Goal: Task Accomplishment & Management: Complete application form

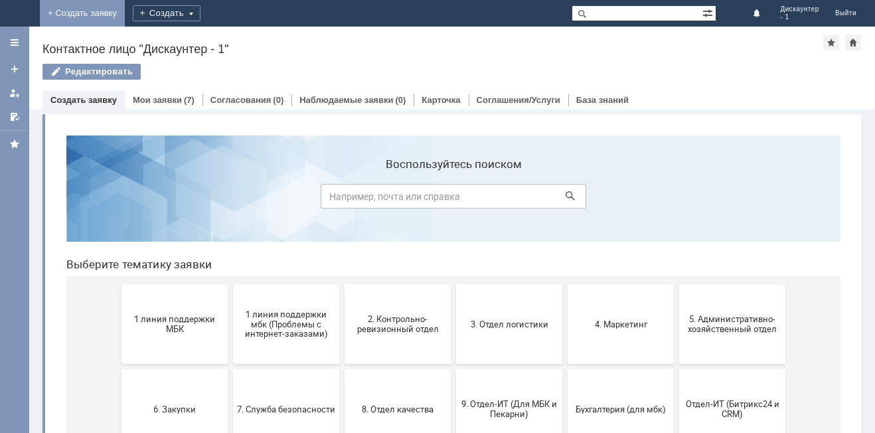
click at [125, 15] on link "+ Создать заявку" at bounding box center [82, 13] width 85 height 27
click at [211, 11] on div "Создать" at bounding box center [177, 13] width 68 height 16
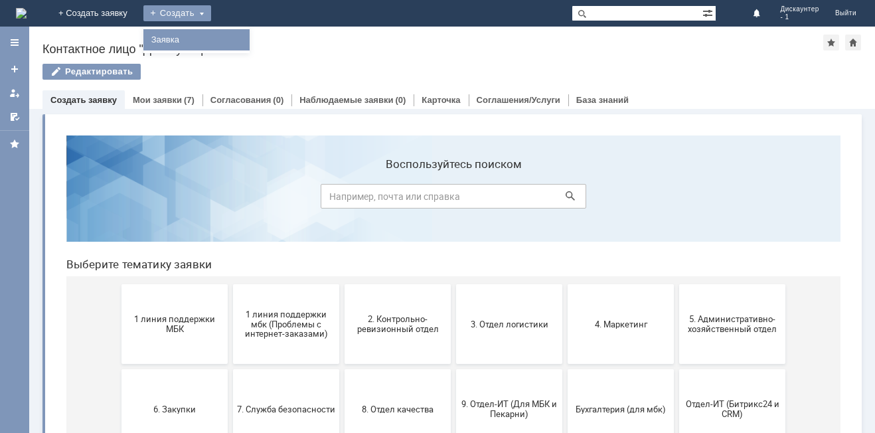
click at [242, 31] on div "Заявка" at bounding box center [196, 39] width 106 height 21
click at [211, 15] on div "Создать" at bounding box center [177, 13] width 68 height 16
click at [247, 38] on link "Заявка" at bounding box center [196, 40] width 101 height 16
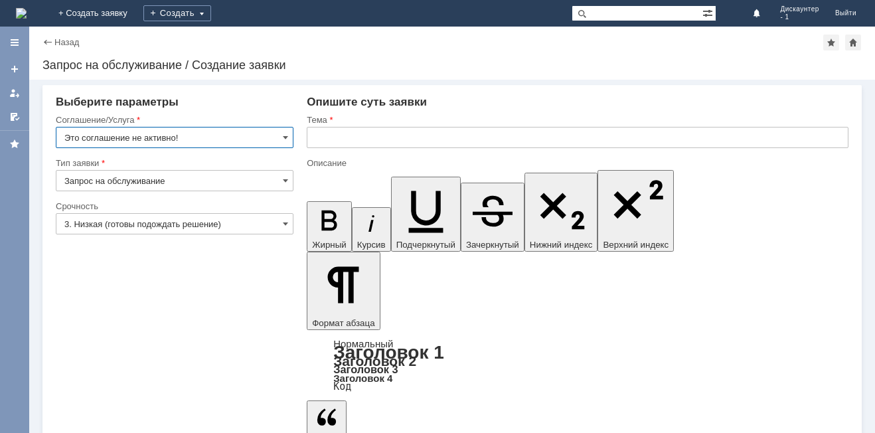
click at [200, 140] on input "Это соглашение не активно!" at bounding box center [175, 137] width 238 height 21
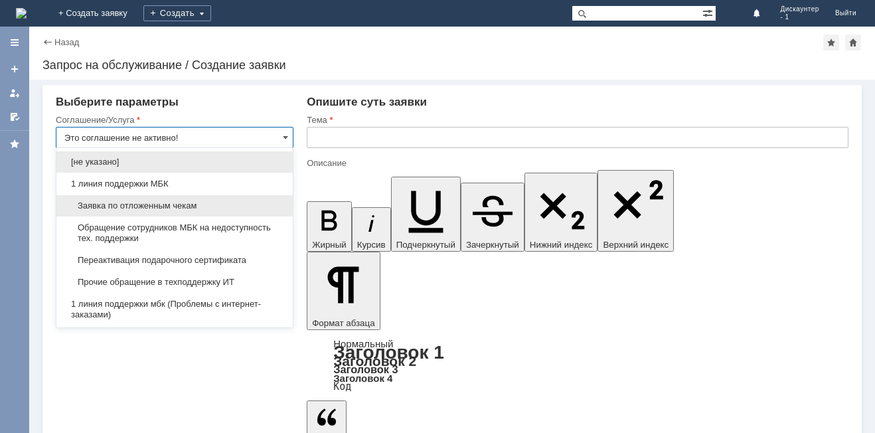
click at [159, 196] on div "Заявка по отложенным чекам" at bounding box center [174, 205] width 236 height 21
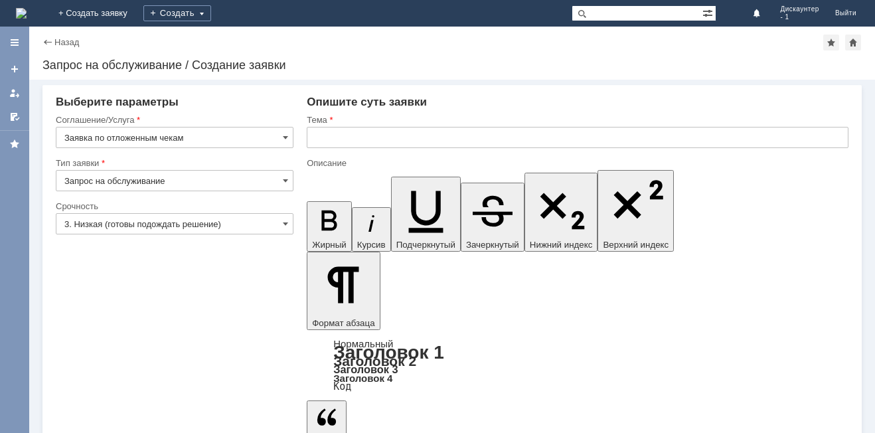
type input "Заявка по отложенным чекам"
click at [158, 187] on input "Запрос на обслуживание" at bounding box center [175, 180] width 238 height 21
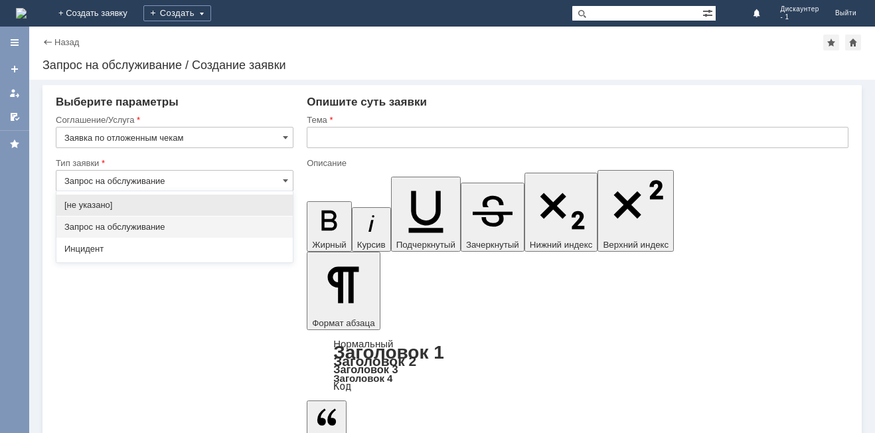
click at [216, 186] on input "Запрос на обслуживание" at bounding box center [175, 180] width 238 height 21
click at [242, 262] on div "[не указано] Запрос на обслуживание Инцидент" at bounding box center [174, 226] width 236 height 71
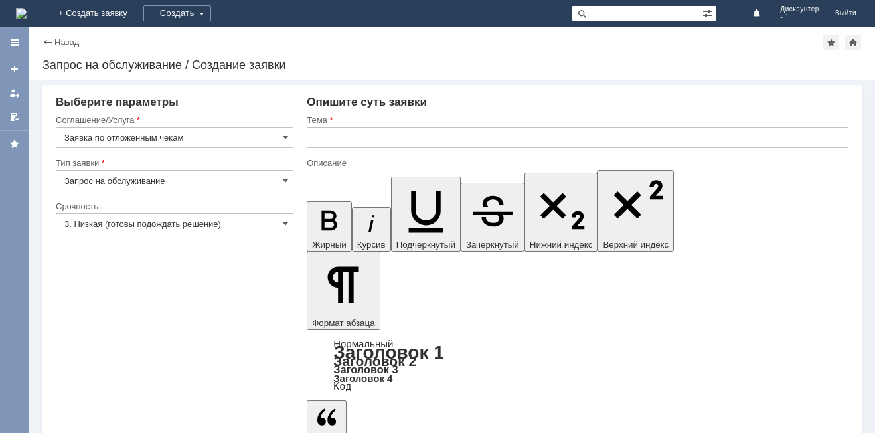
type input "Запрос на обслуживание"
click at [261, 225] on input "3. Низкая (готовы подождать решение)" at bounding box center [175, 223] width 238 height 21
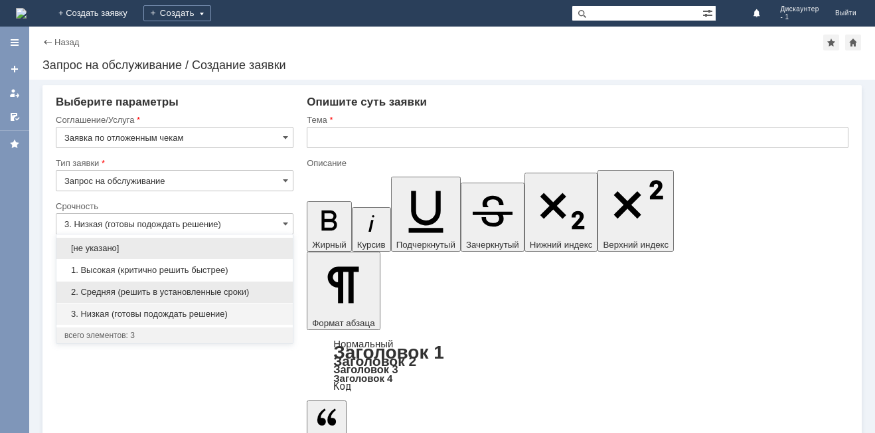
click at [198, 292] on span "2. Средняя (решить в установленные сроки)" at bounding box center [174, 292] width 220 height 11
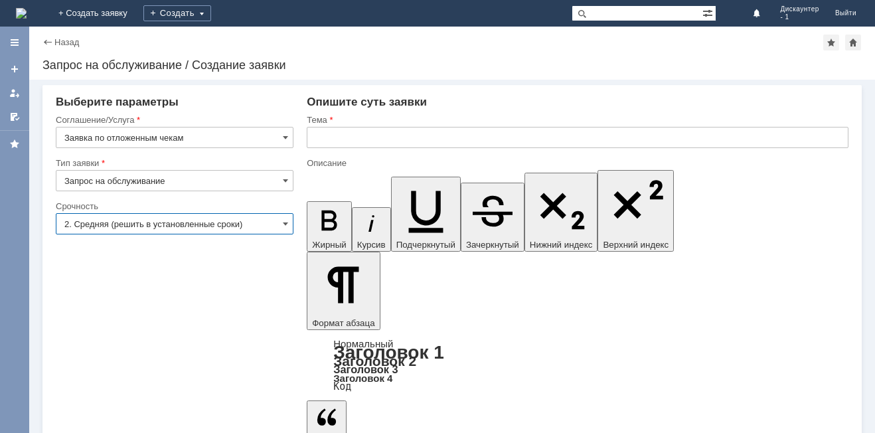
type input "2. Средняя (решить в установленные сроки)"
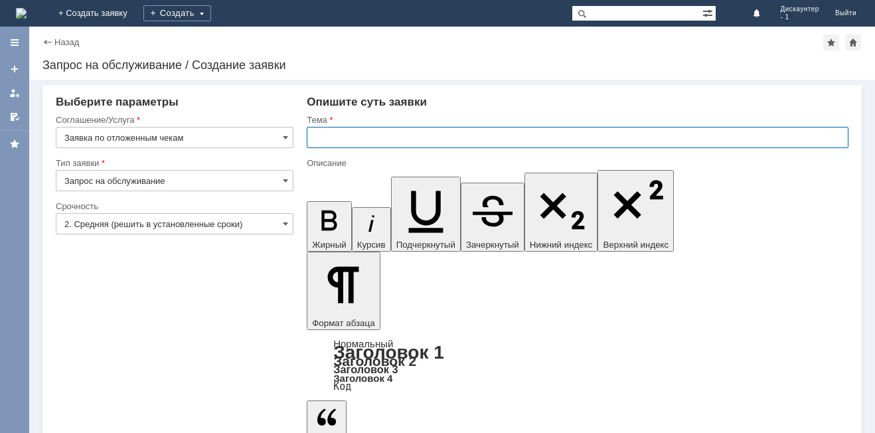
click at [361, 141] on input "text" at bounding box center [578, 137] width 542 height 21
type input "прошу удалить отложенные чеки"
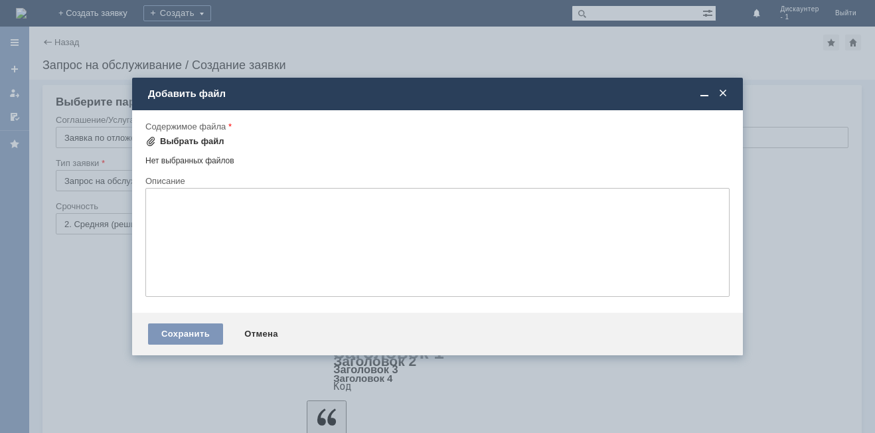
click at [178, 145] on div "Выбрать файл" at bounding box center [192, 141] width 64 height 11
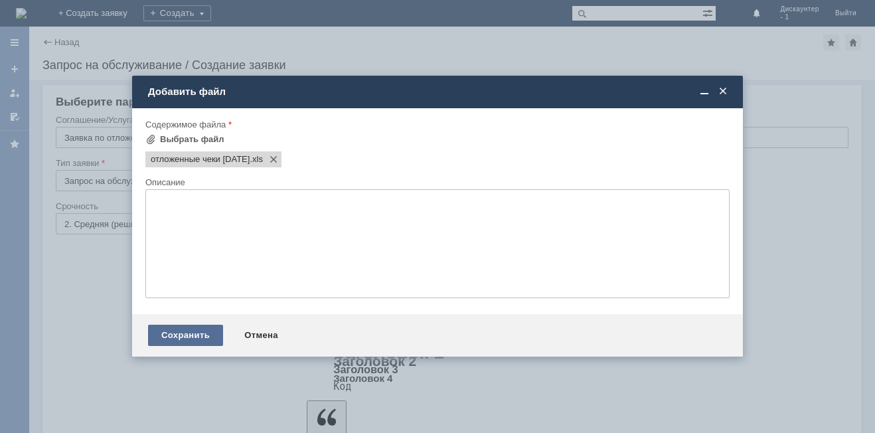
click at [166, 335] on div "Сохранить" at bounding box center [185, 335] width 75 height 21
